Goal: Information Seeking & Learning: Learn about a topic

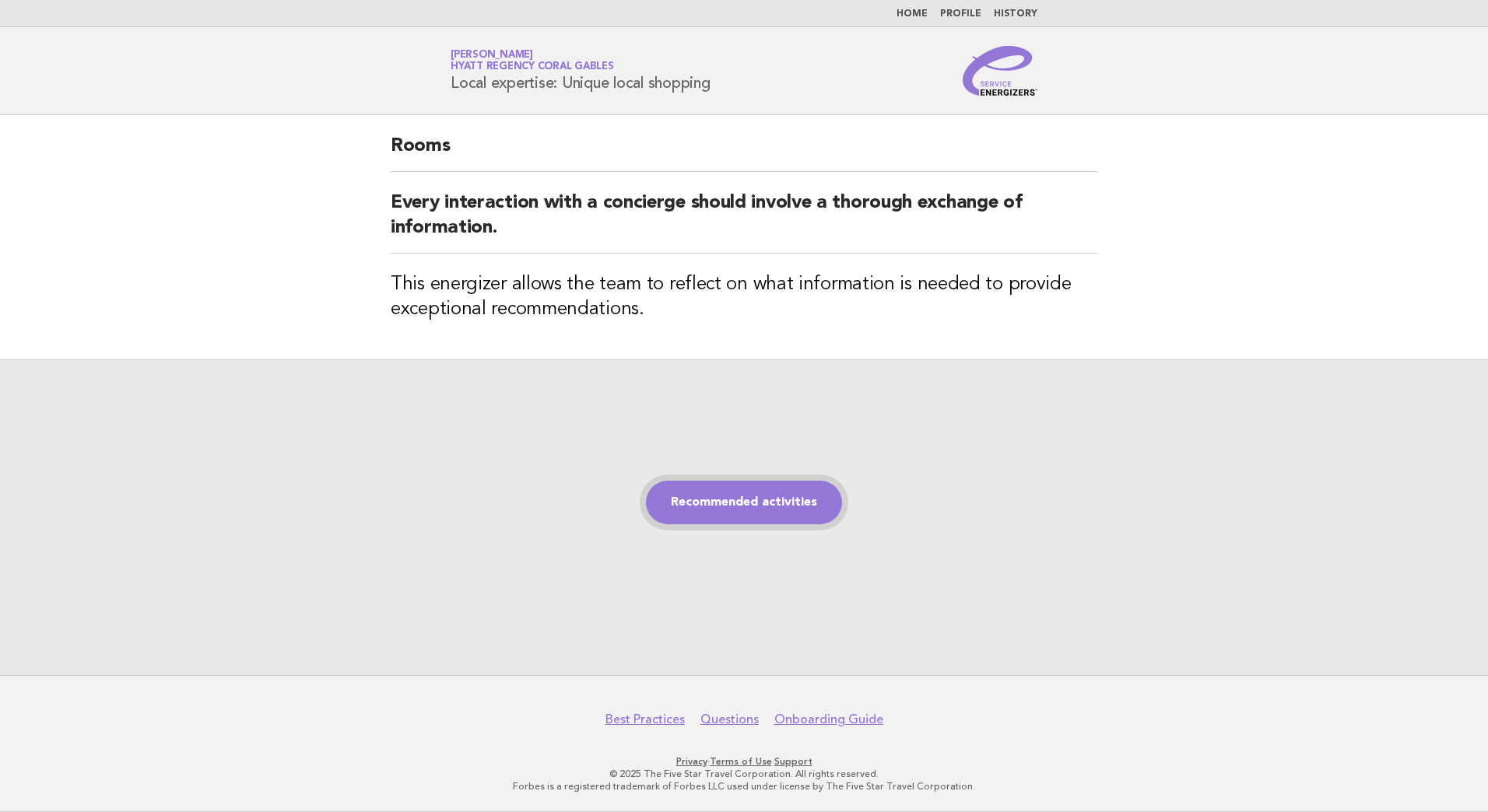
click at [752, 517] on link "Recommended activities" at bounding box center [744, 503] width 196 height 43
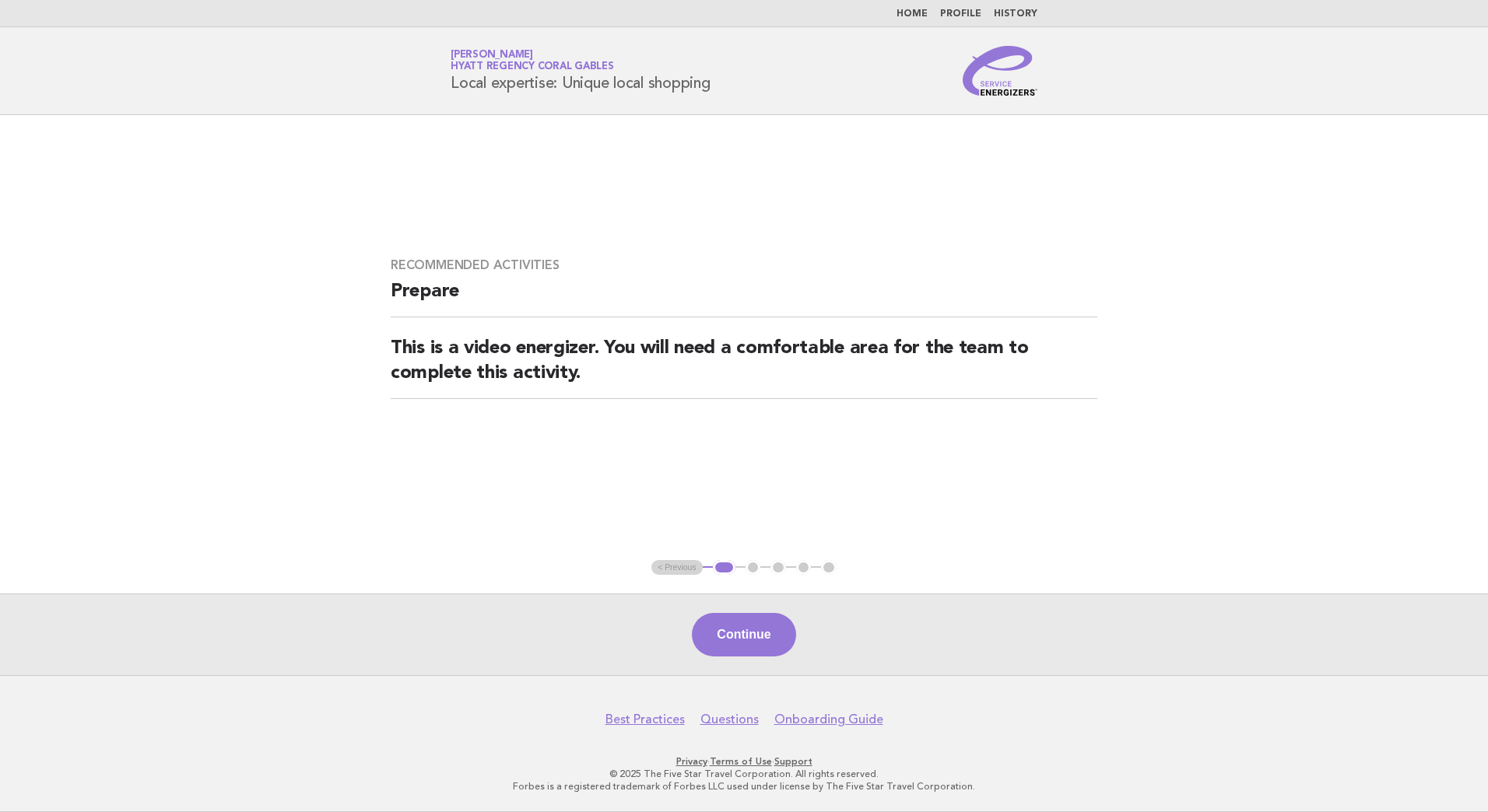
click at [762, 623] on button "Continue" at bounding box center [744, 634] width 104 height 43
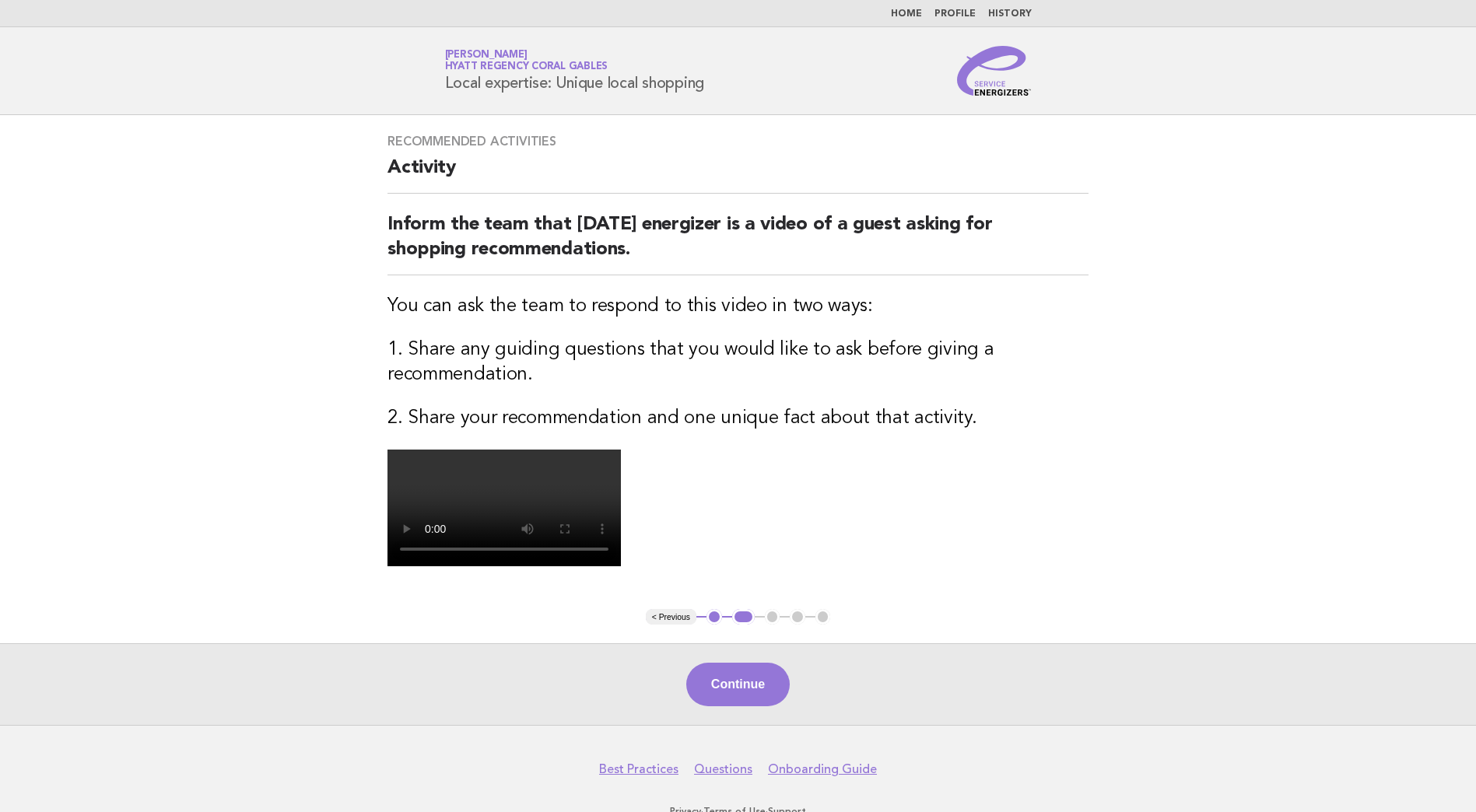
click at [621, 567] on video at bounding box center [503, 507] width 234 height 116
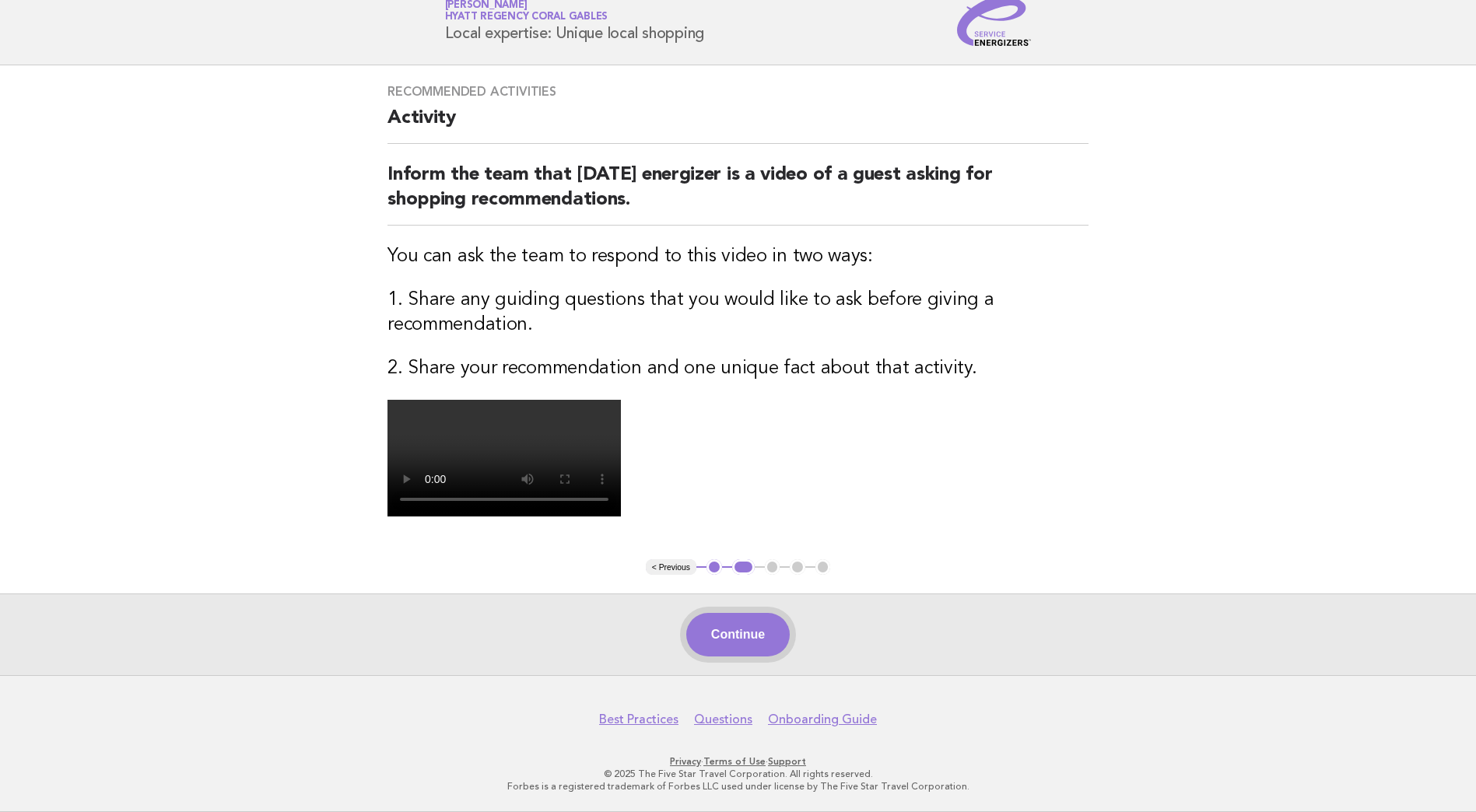
click at [743, 635] on button "Continue" at bounding box center [738, 634] width 104 height 43
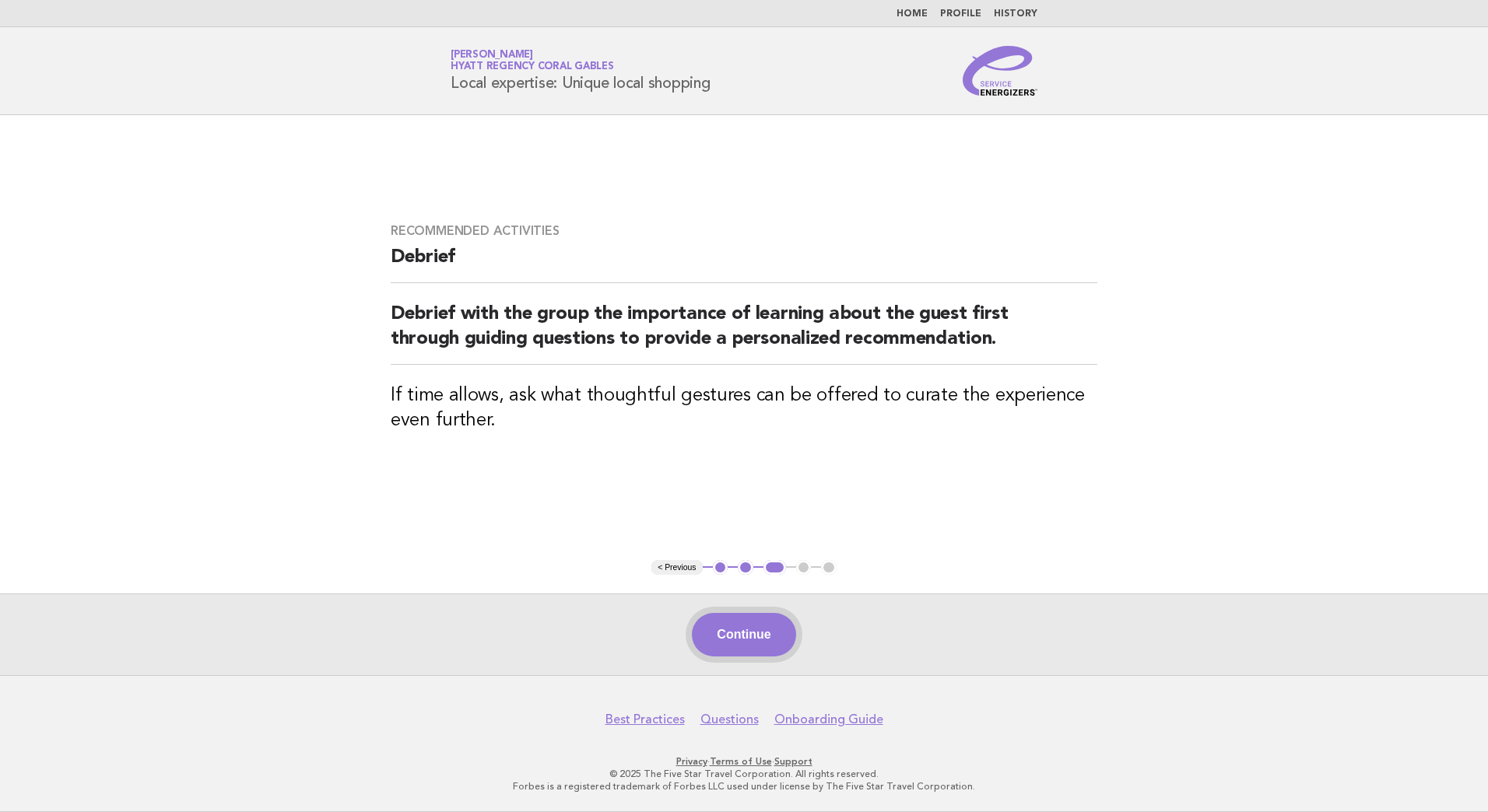
click at [761, 647] on button "Continue" at bounding box center [744, 634] width 104 height 43
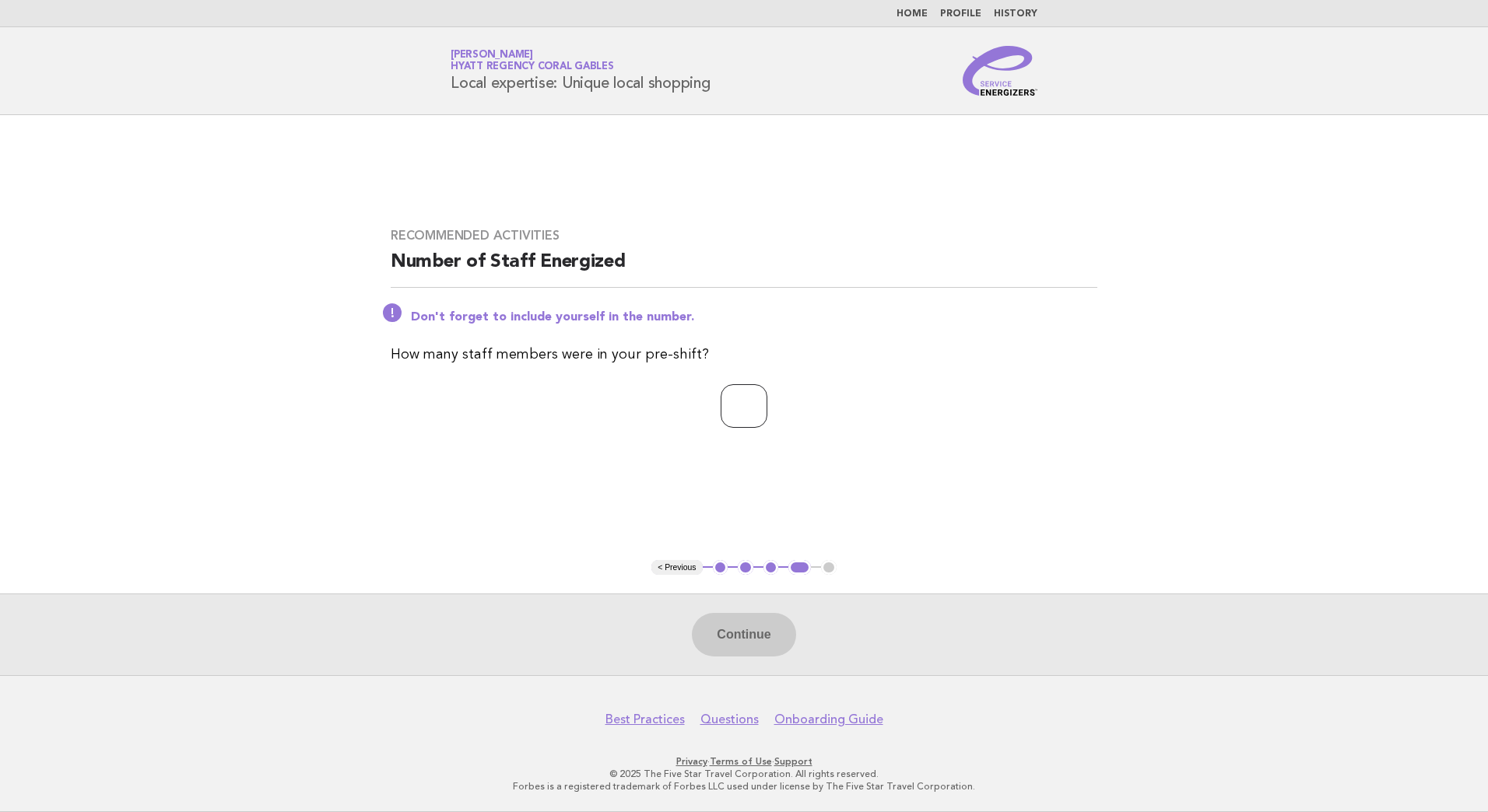
click at [764, 415] on input "number" at bounding box center [744, 406] width 47 height 43
type input "*"
click at [730, 651] on button "Continue" at bounding box center [744, 634] width 104 height 43
